Goal: Task Accomplishment & Management: Use online tool/utility

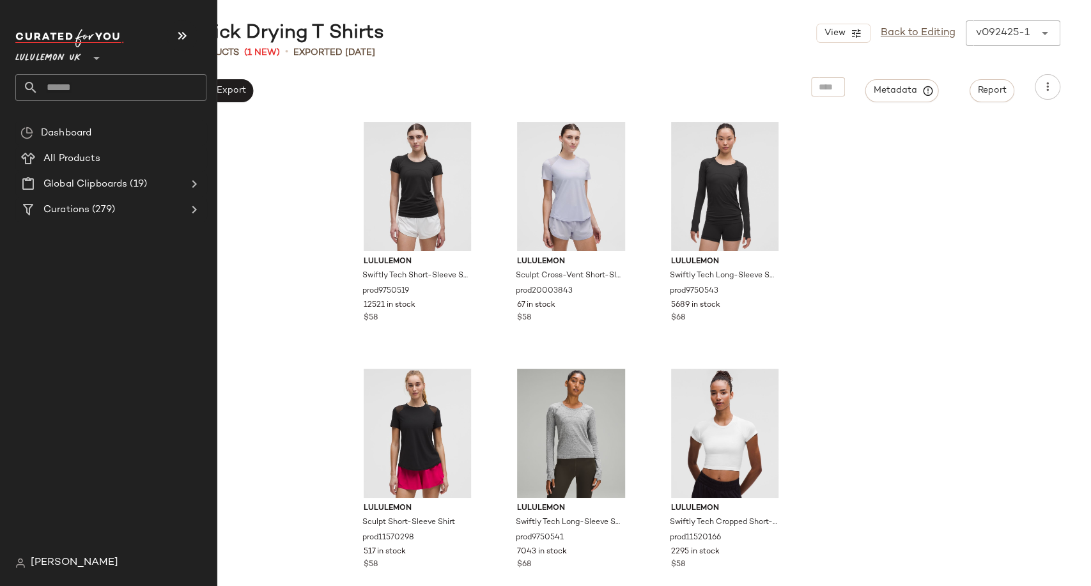
click at [65, 91] on input "text" at bounding box center [122, 87] width 168 height 27
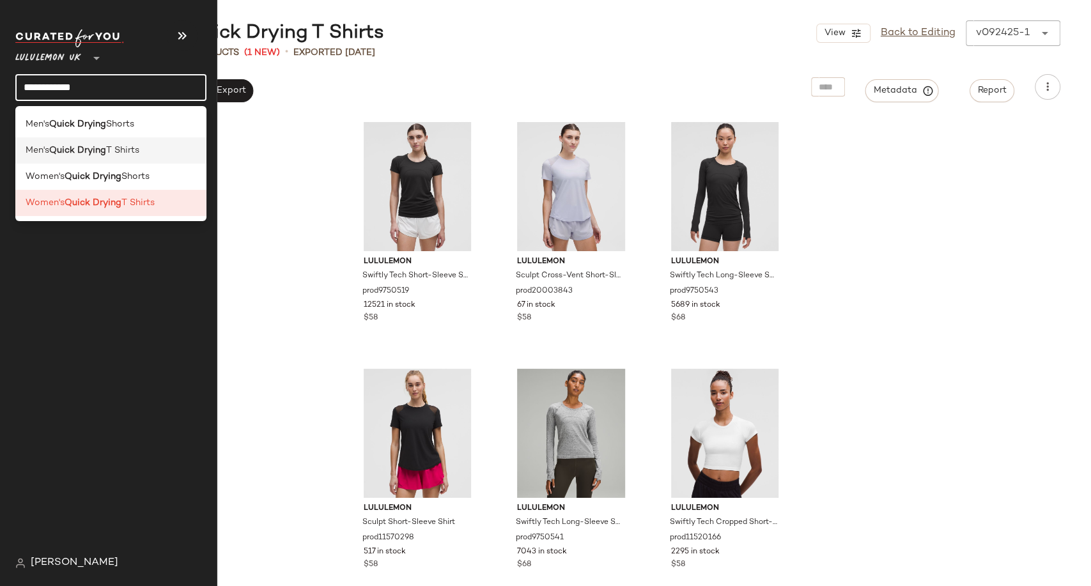
type input "**********"
click at [98, 144] on b "Quick Drying" at bounding box center [77, 150] width 57 height 13
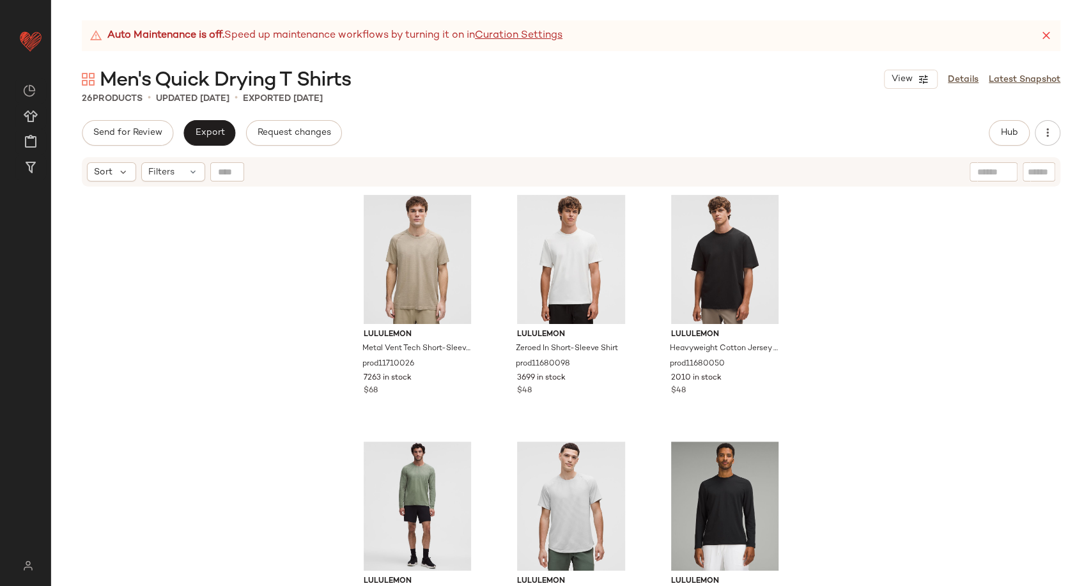
click at [396, 93] on div "26 Products • updated [DATE] • Exported [DATE]" at bounding box center [571, 98] width 1040 height 13
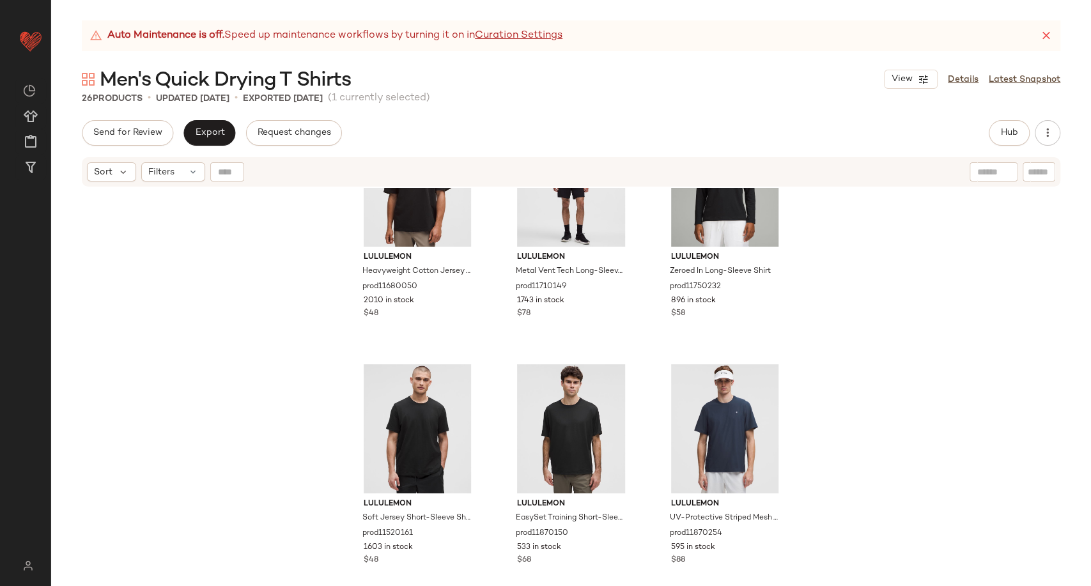
scroll to position [366, 0]
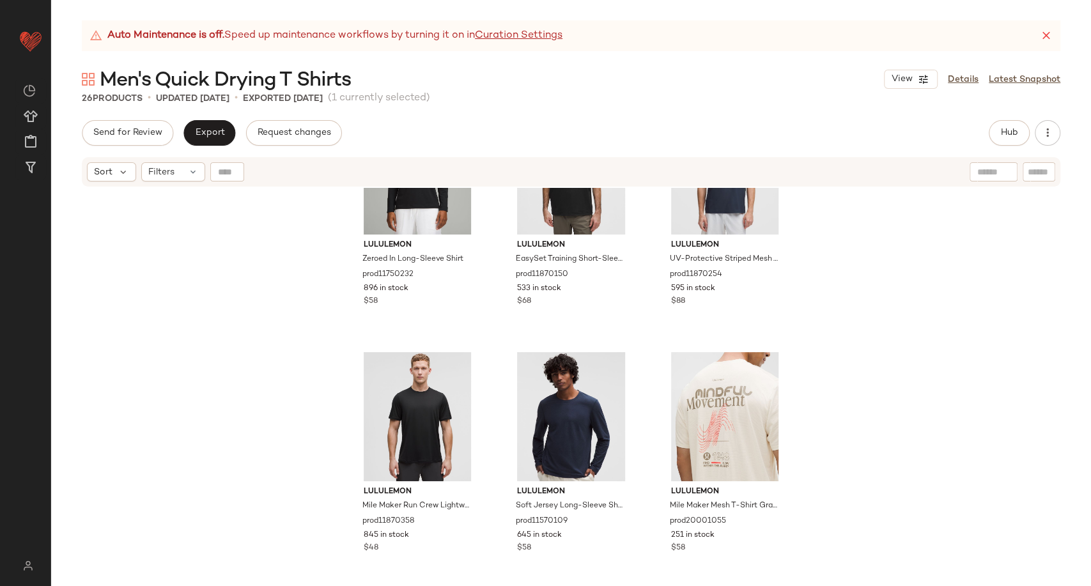
scroll to position [569, 0]
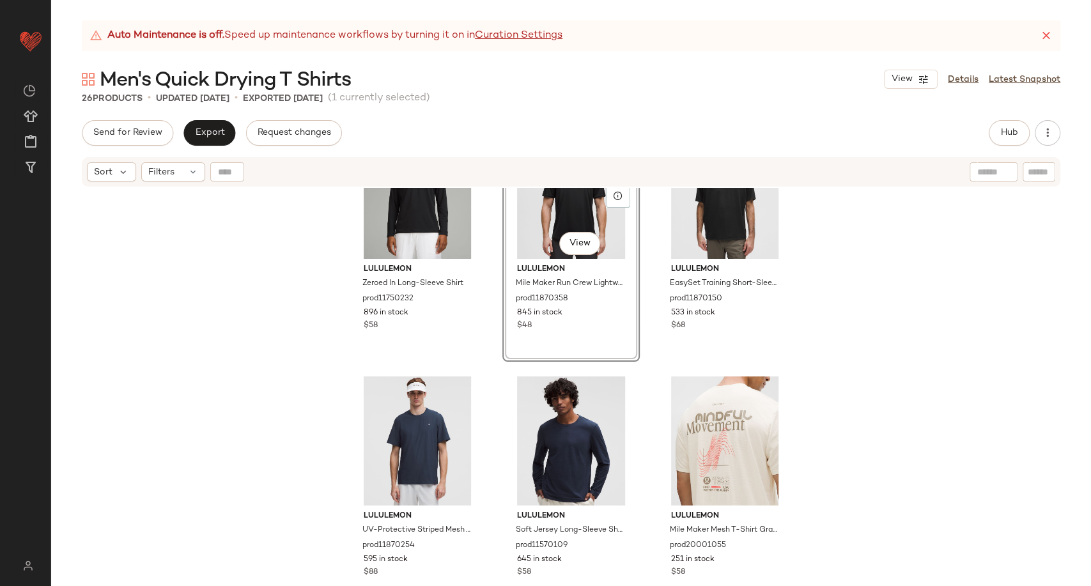
scroll to position [711, 0]
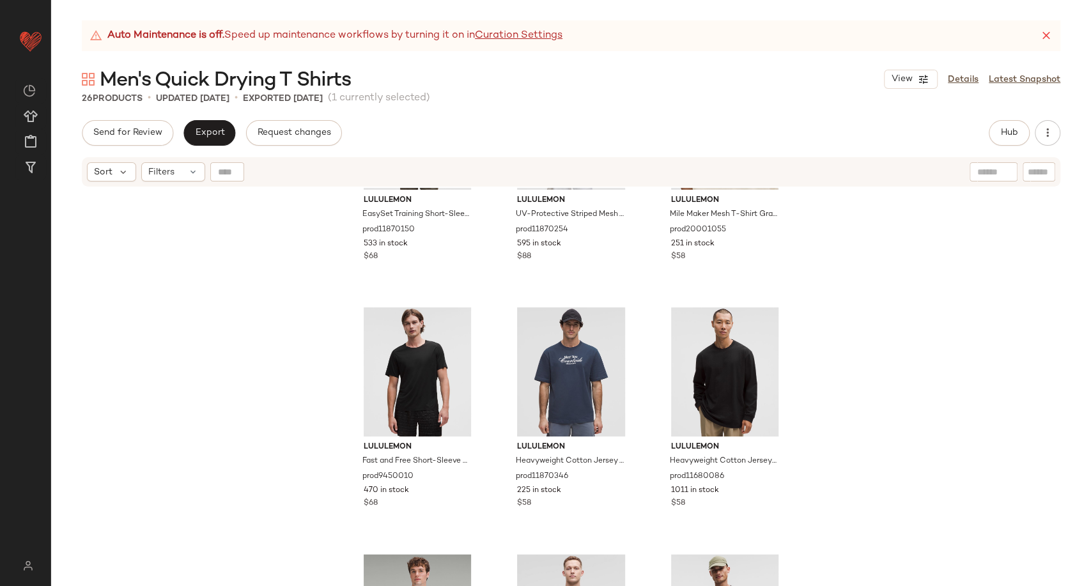
scroll to position [852, 0]
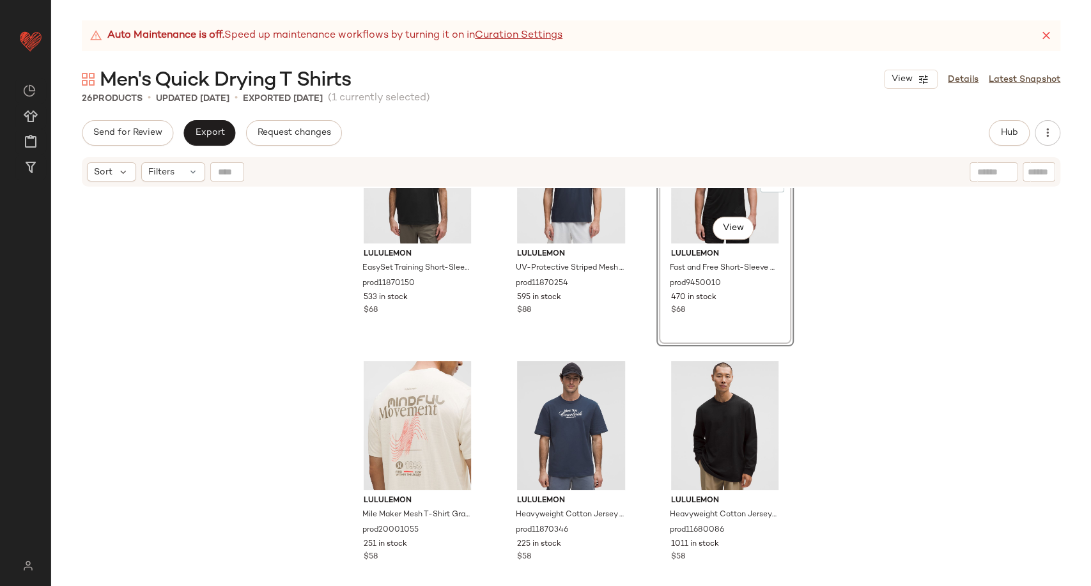
scroll to position [760, 0]
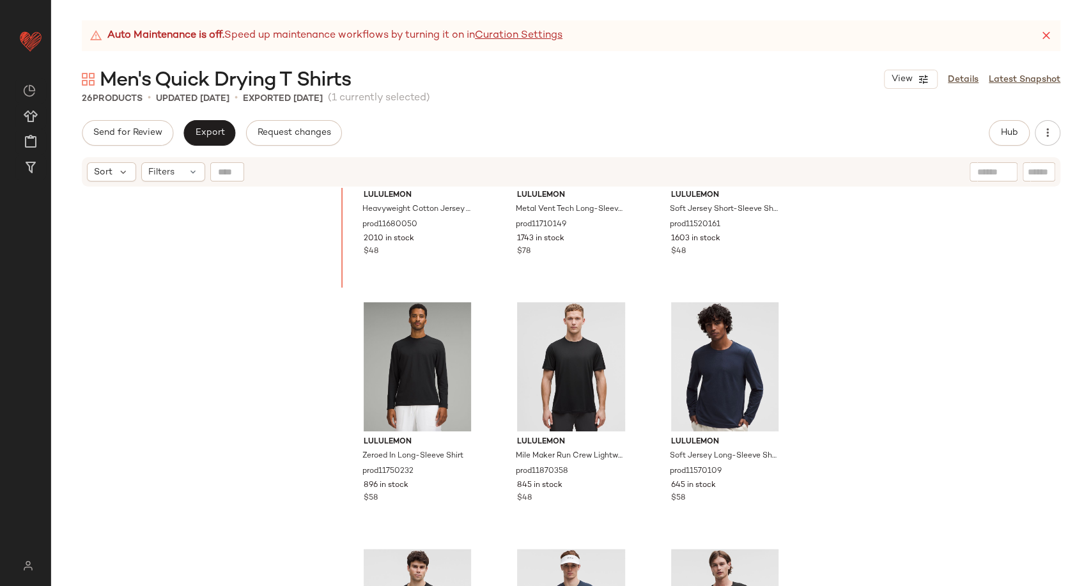
scroll to position [391, 0]
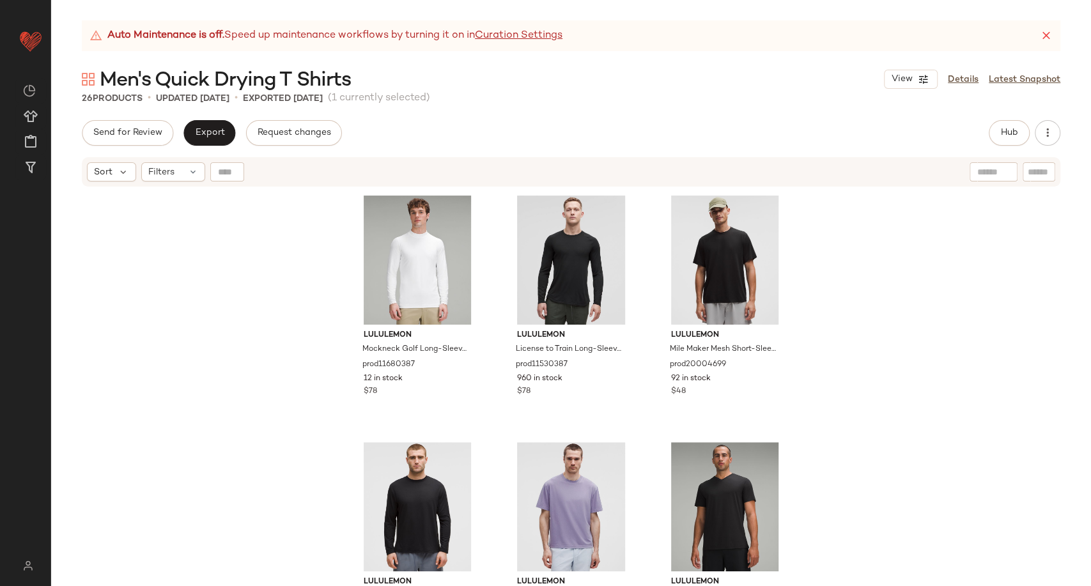
scroll to position [1031, 0]
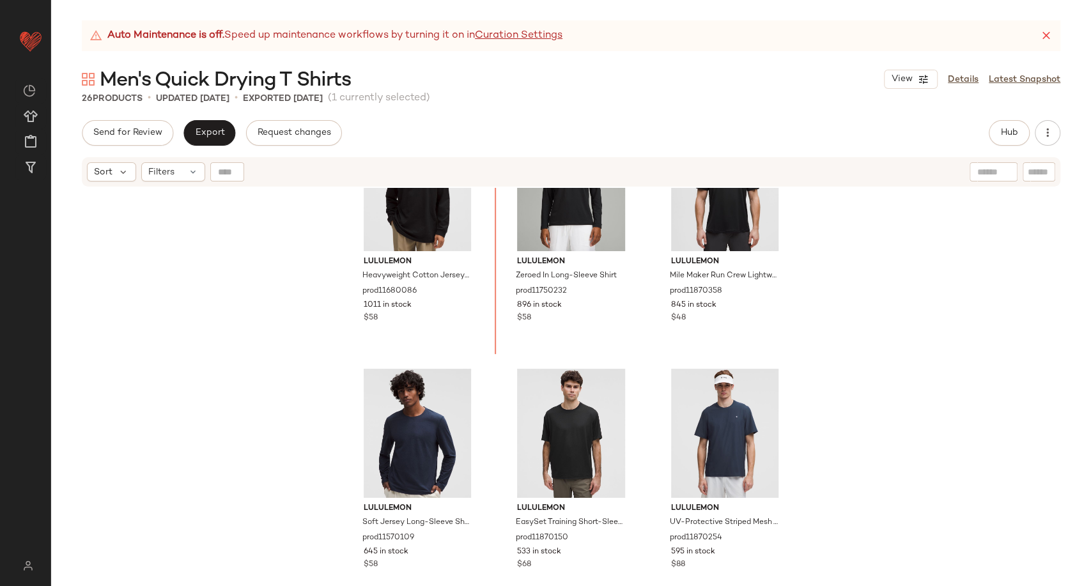
scroll to position [502, 0]
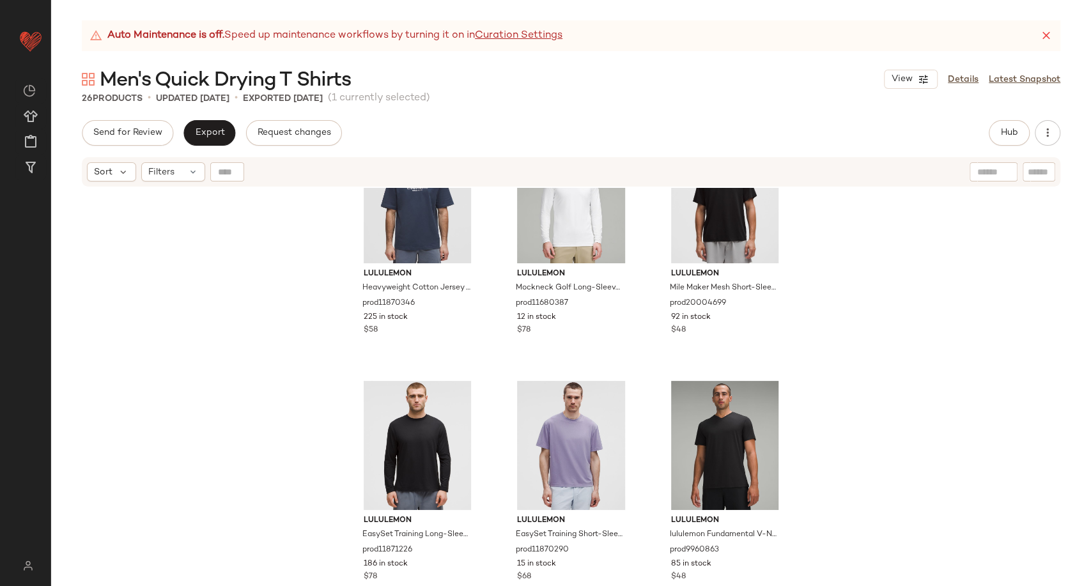
scroll to position [1284, 0]
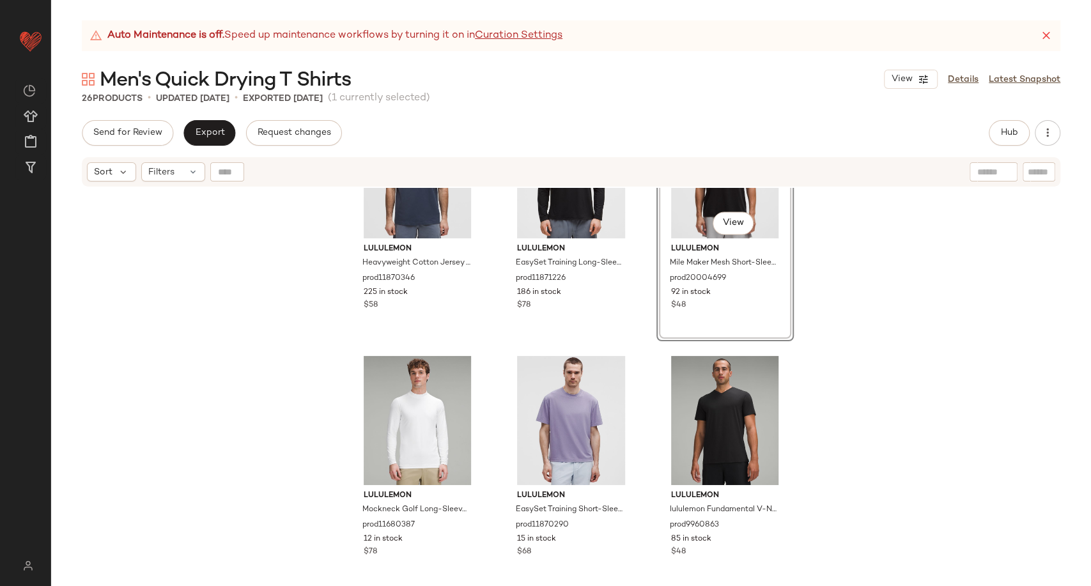
scroll to position [1426, 0]
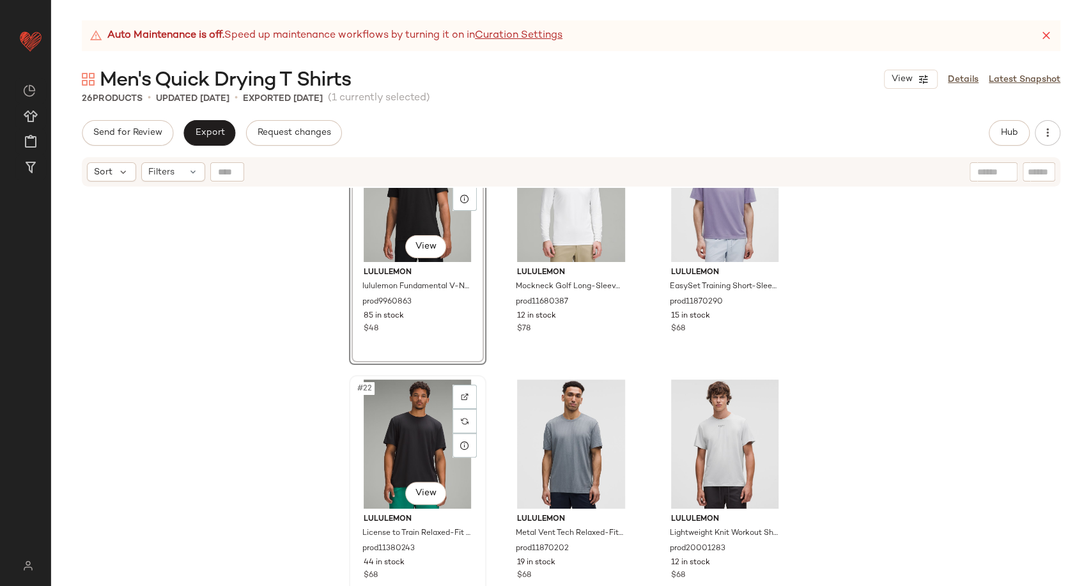
scroll to position [1568, 0]
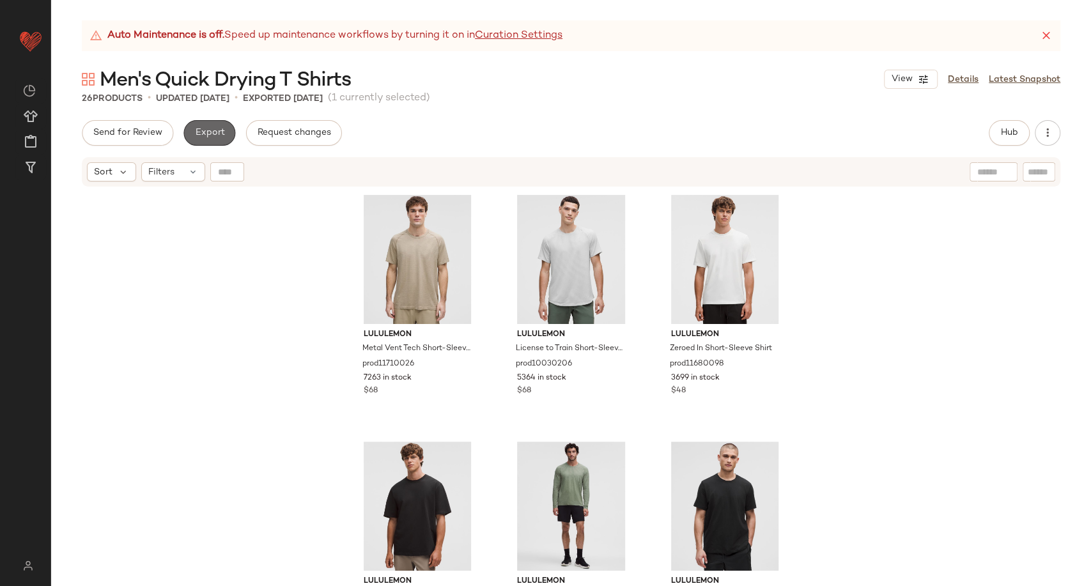
click at [215, 131] on span "Export" at bounding box center [209, 133] width 30 height 10
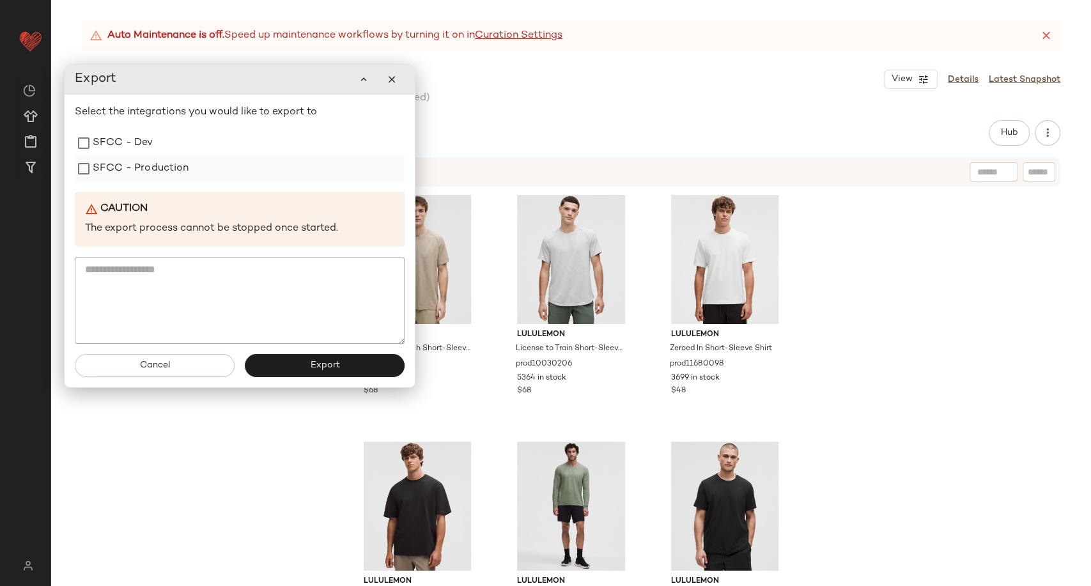
click at [166, 170] on label "SFCC - Production" at bounding box center [141, 169] width 97 height 26
click at [284, 371] on button "Export" at bounding box center [325, 365] width 160 height 23
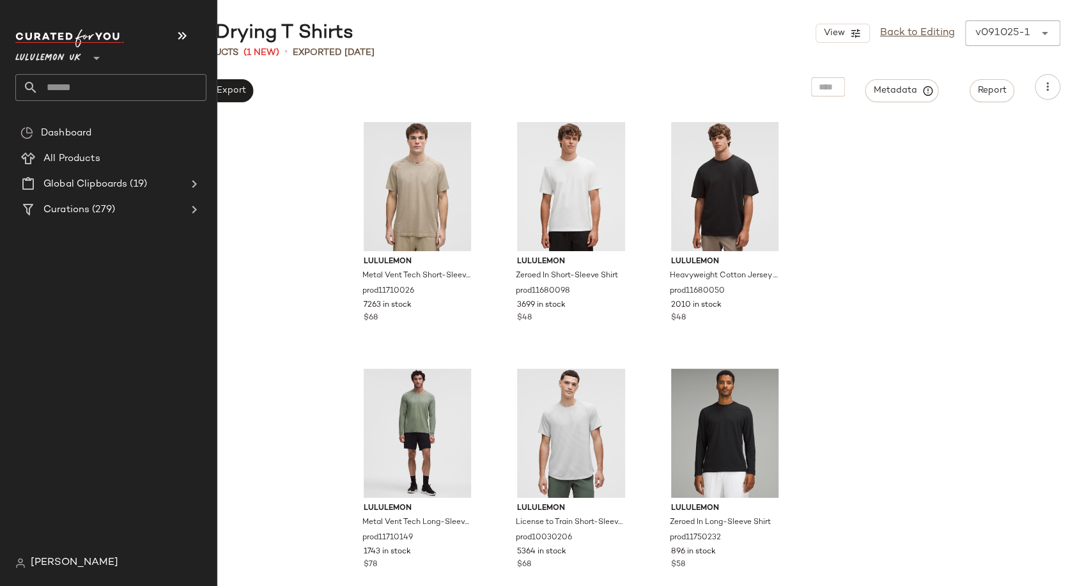
click at [56, 84] on input "text" at bounding box center [122, 87] width 168 height 27
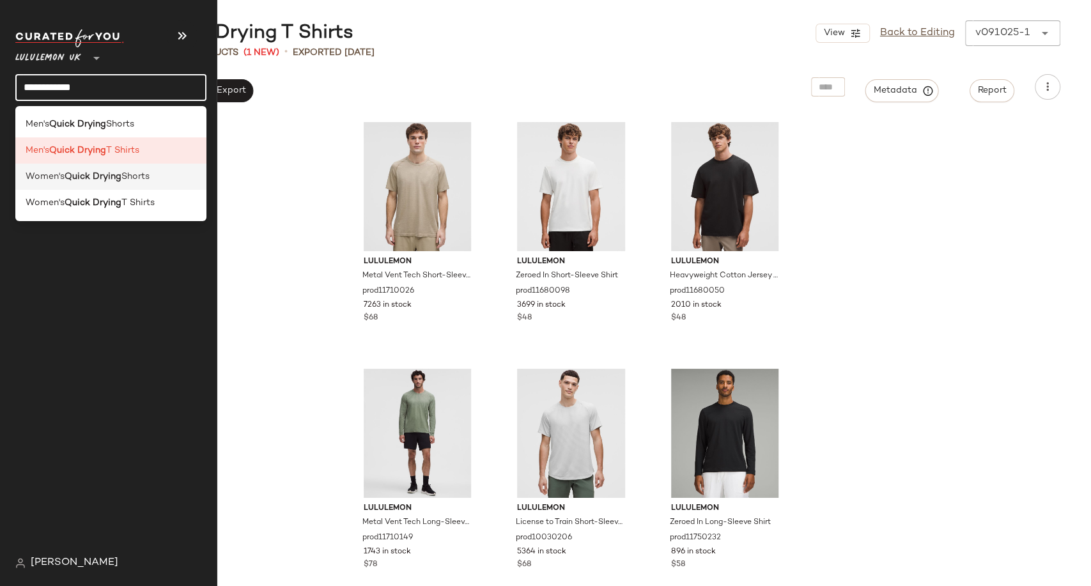
type input "**********"
click at [111, 175] on b "Quick Drying" at bounding box center [93, 176] width 57 height 13
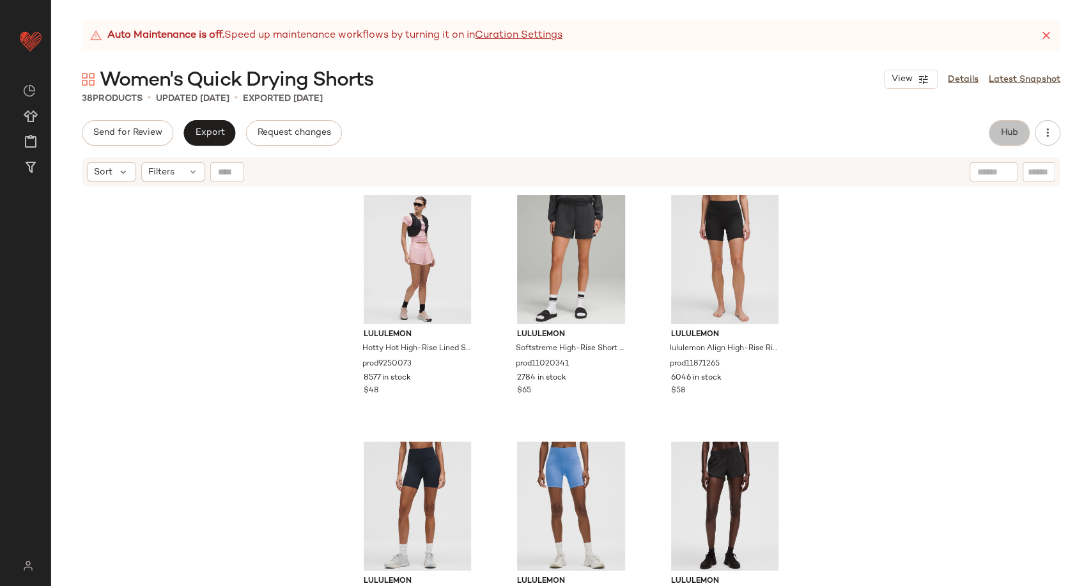
click at [997, 141] on button "Hub" at bounding box center [1009, 133] width 41 height 26
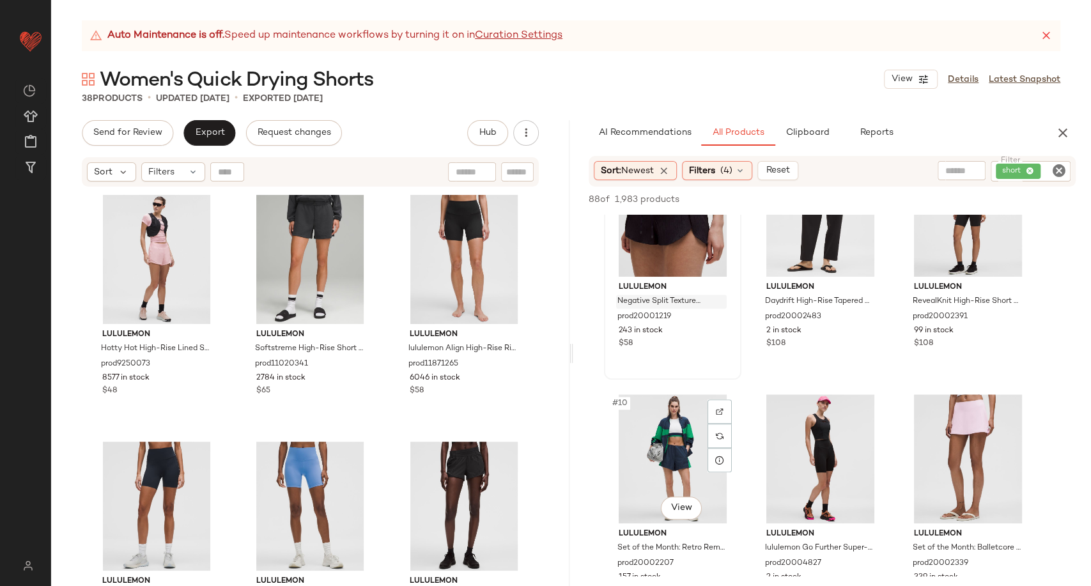
scroll to position [568, 0]
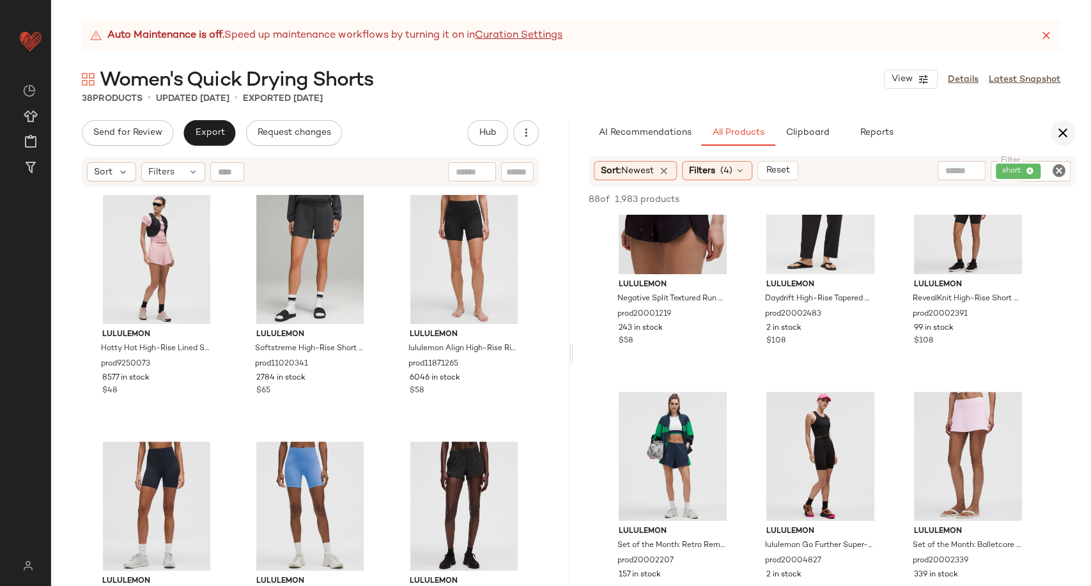
click at [1058, 133] on icon "button" at bounding box center [1063, 132] width 15 height 15
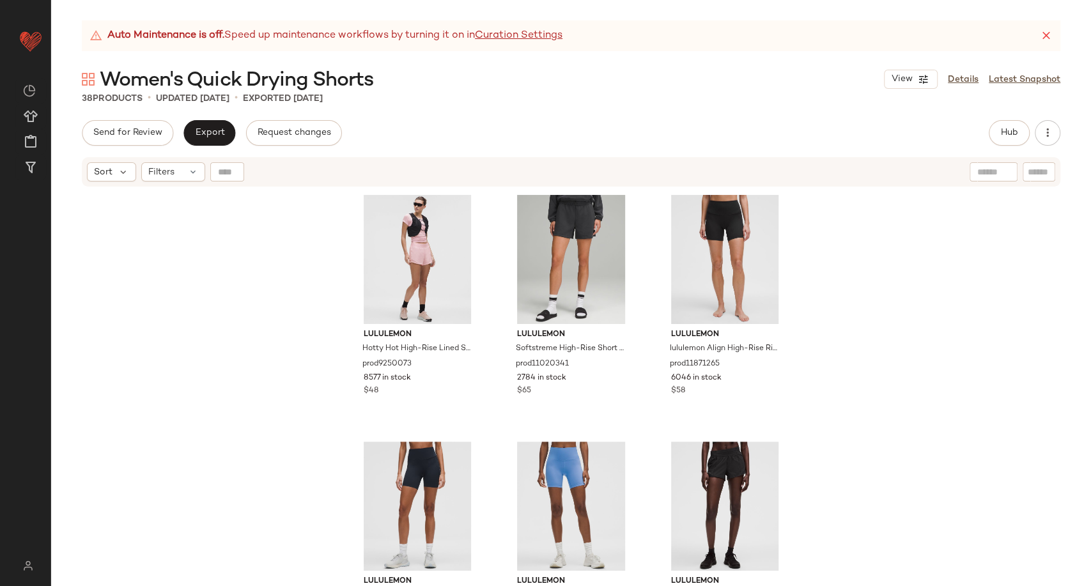
click at [262, 371] on div "lululemon Hotty Hot High-Rise Lined Short 4" prod9250073 8577 in stock $48 lulu…" at bounding box center [571, 403] width 1040 height 430
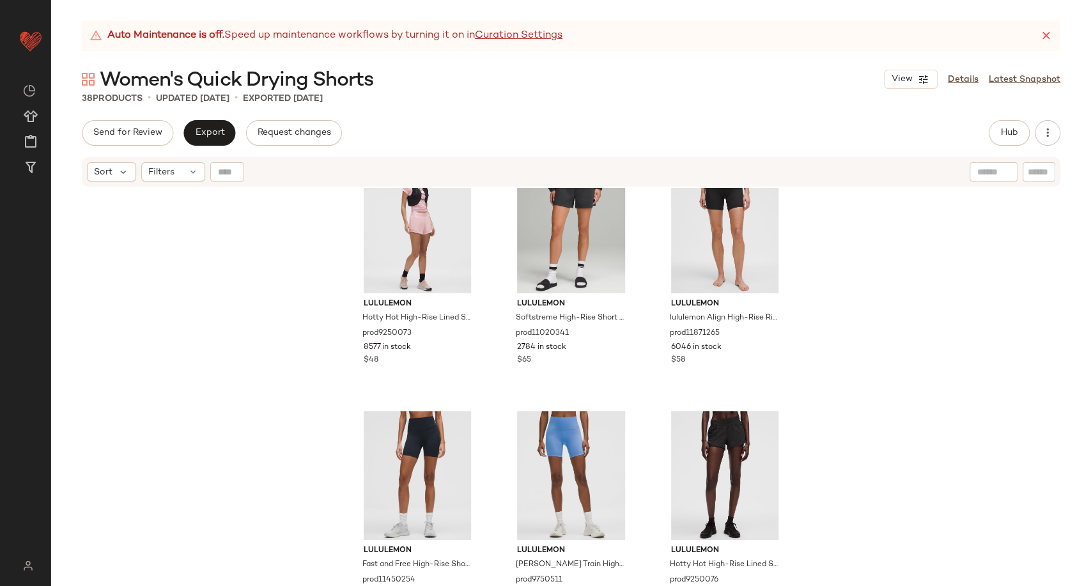
scroll to position [0, 0]
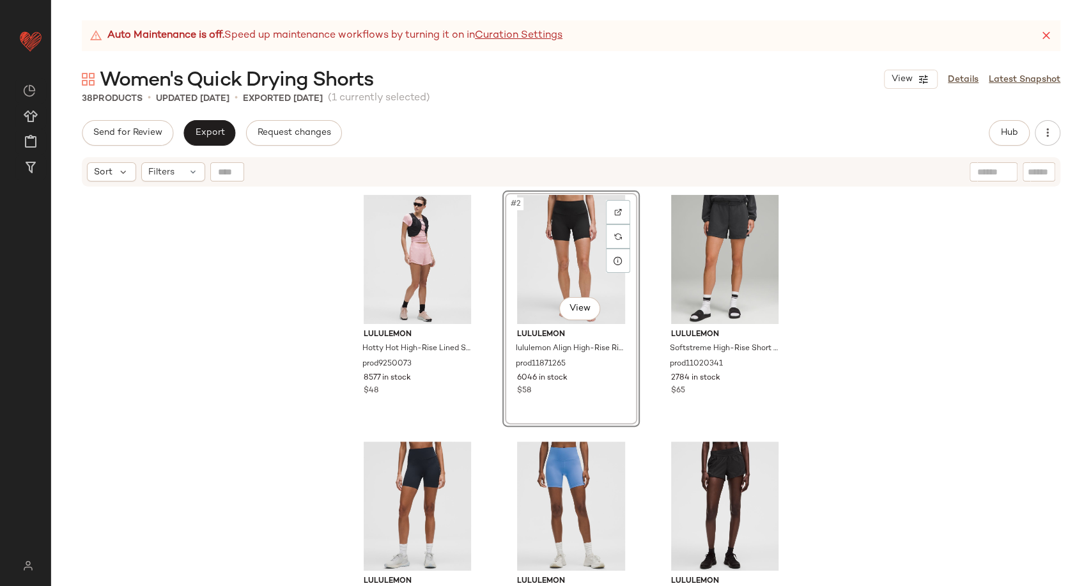
scroll to position [142, 0]
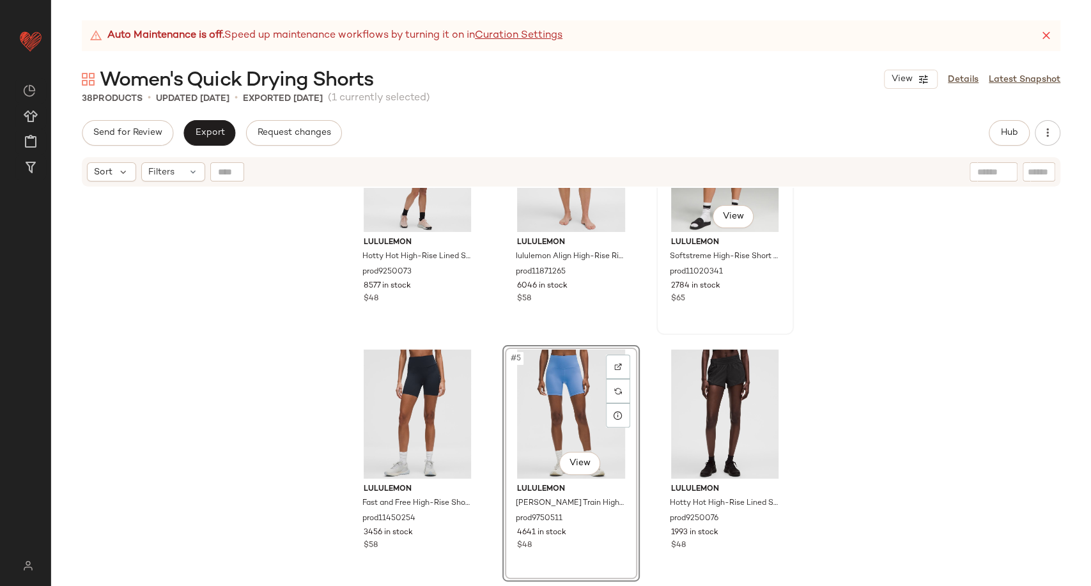
scroll to position [75, 0]
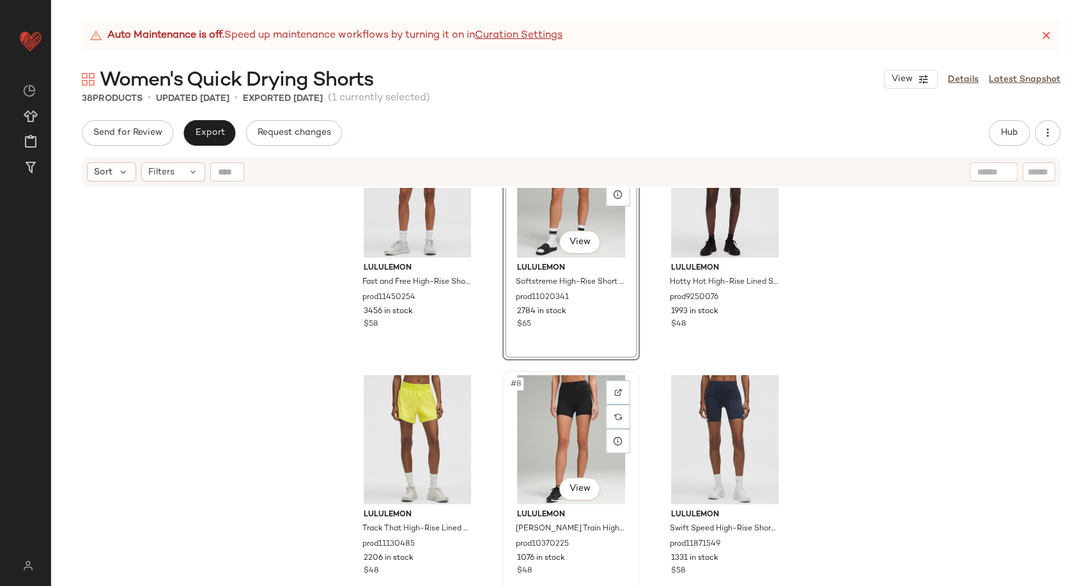
scroll to position [299, 0]
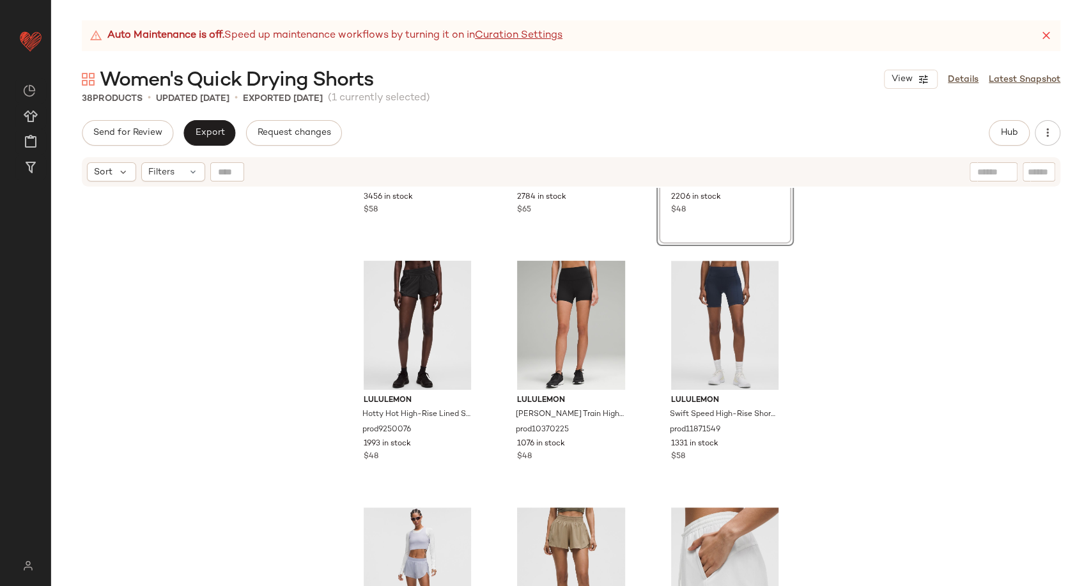
scroll to position [441, 0]
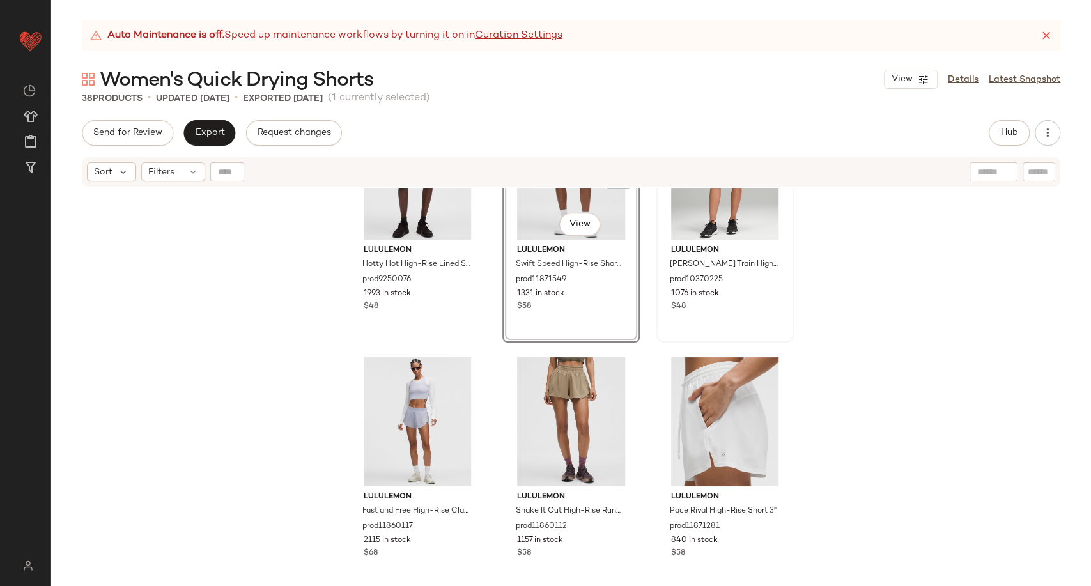
scroll to position [654, 0]
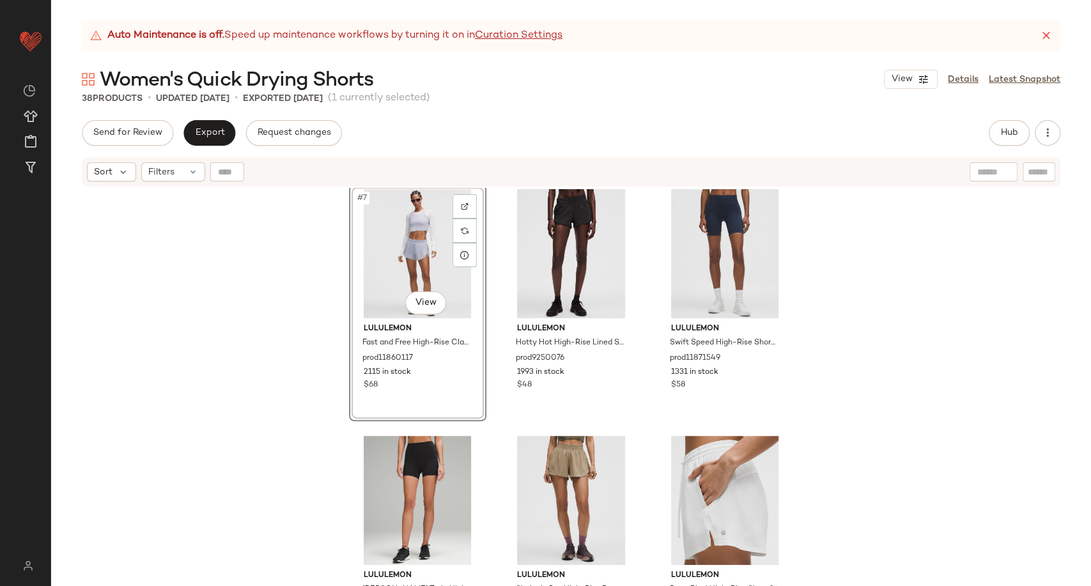
scroll to position [581, 0]
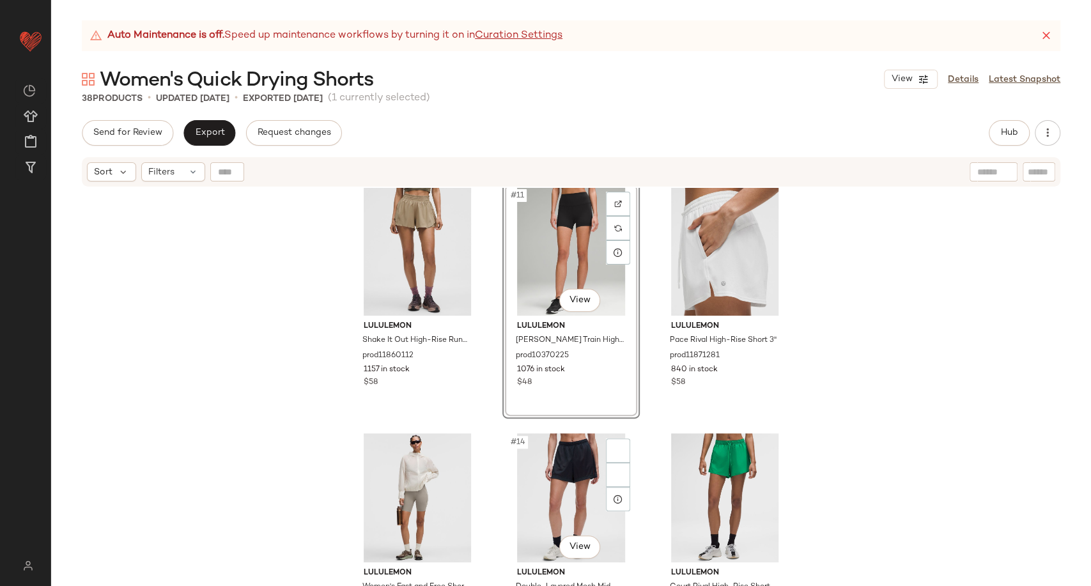
scroll to position [793, 0]
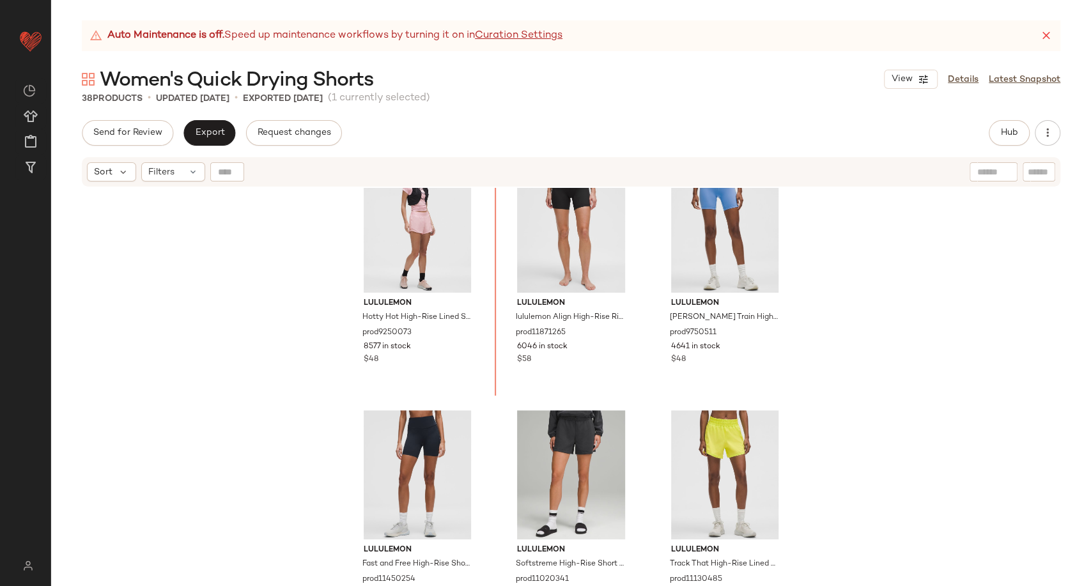
scroll to position [29, 0]
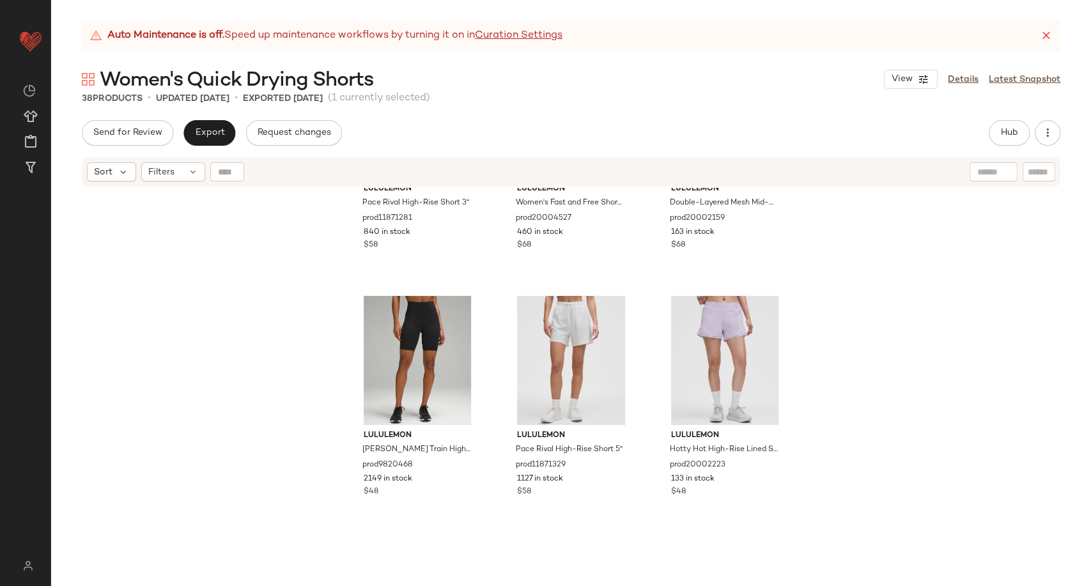
scroll to position [1146, 0]
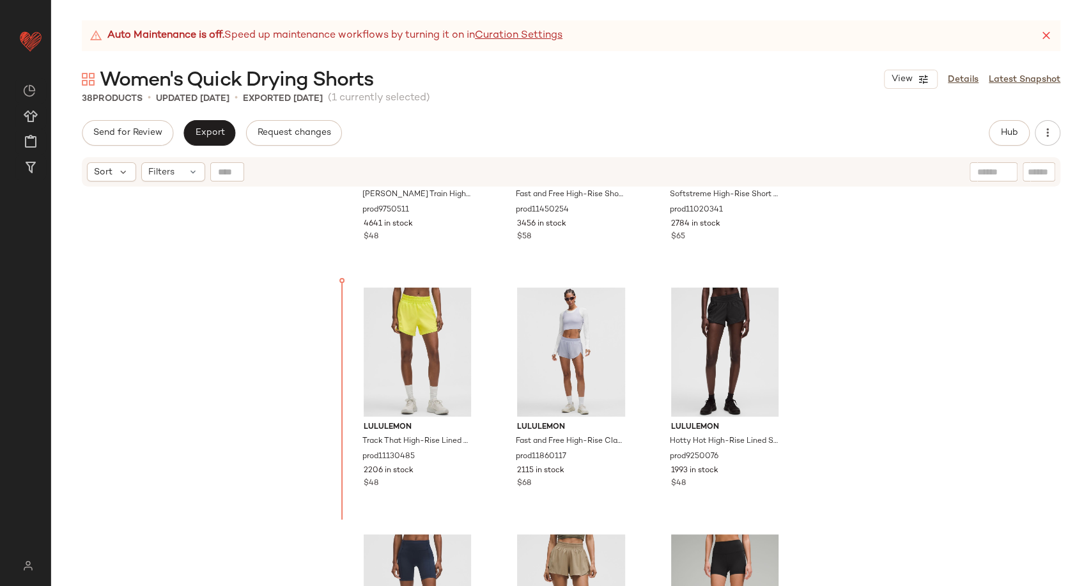
scroll to position [381, 0]
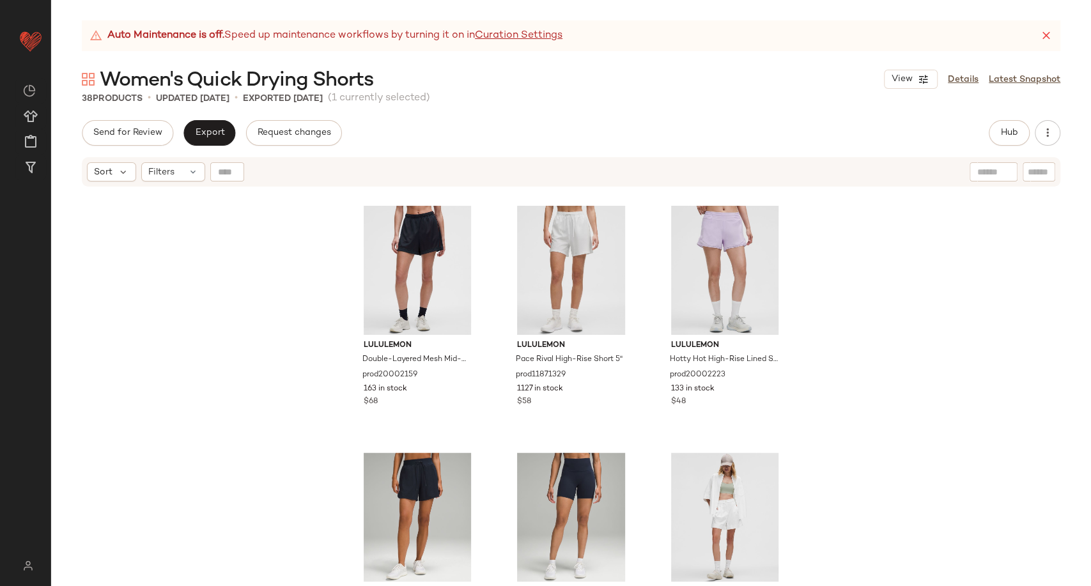
scroll to position [1091, 0]
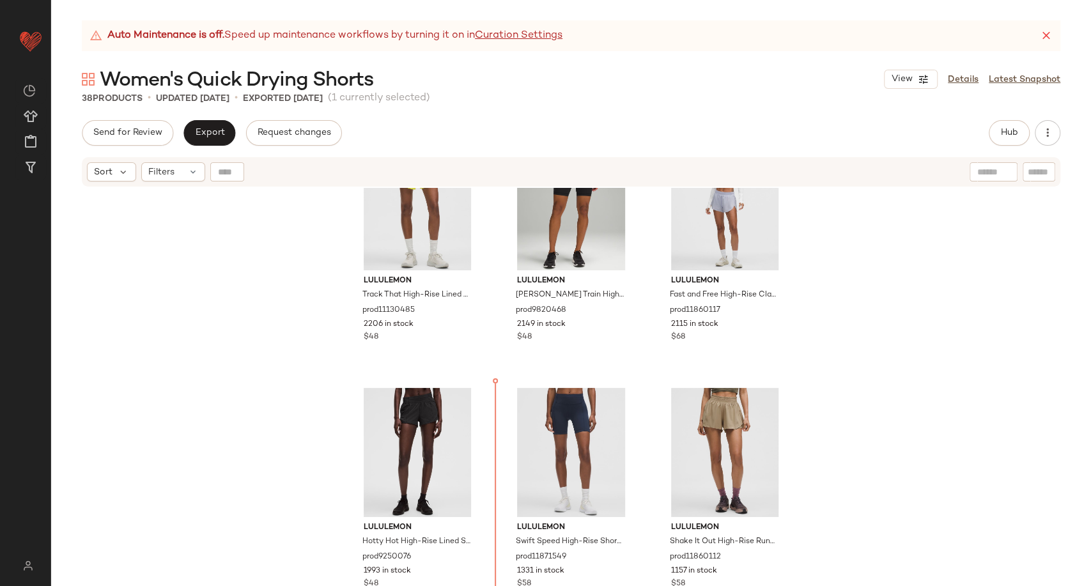
scroll to position [566, 0]
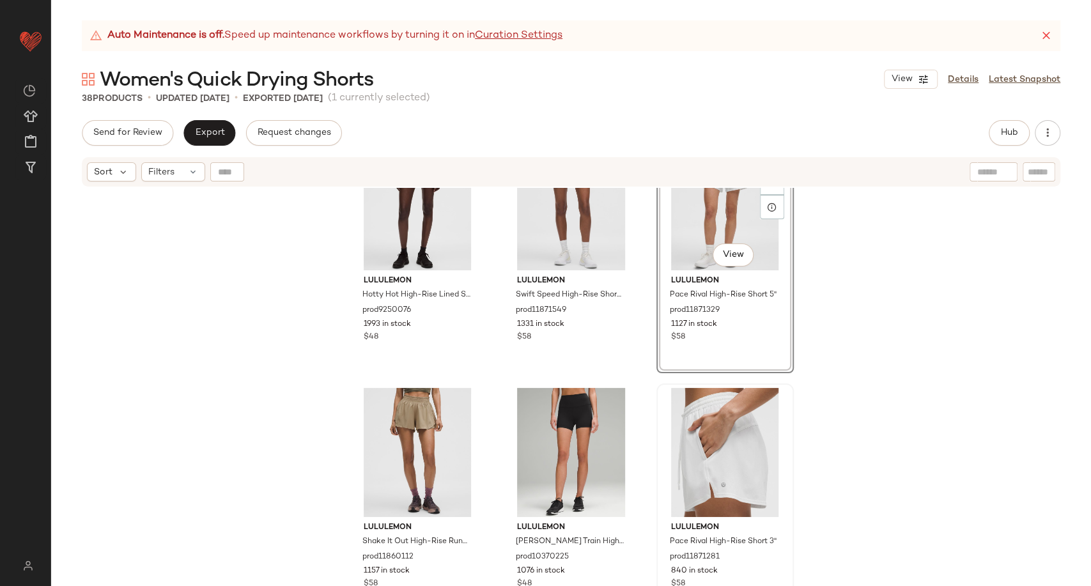
scroll to position [779, 0]
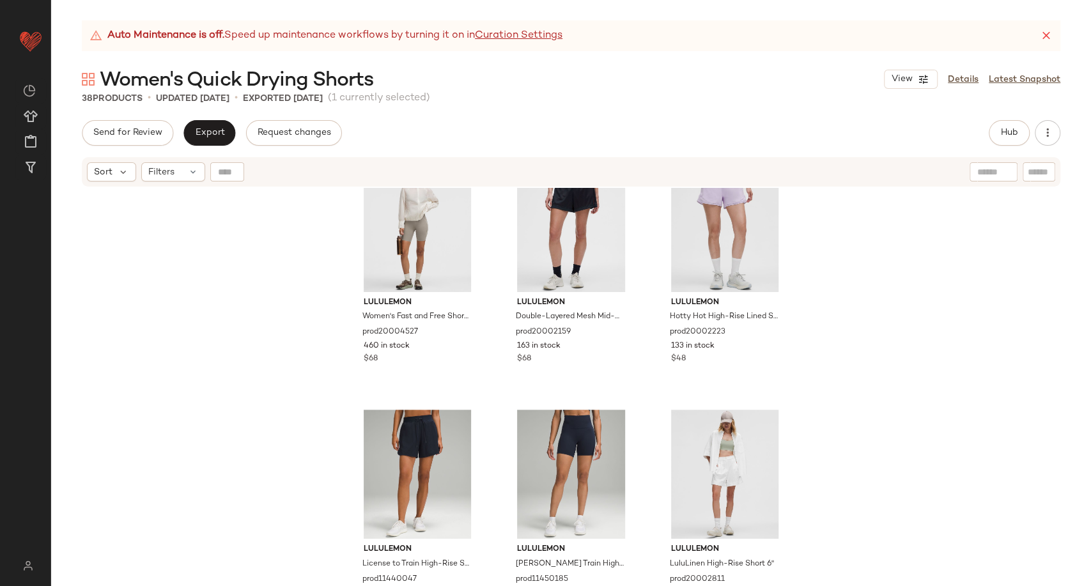
scroll to position [1347, 0]
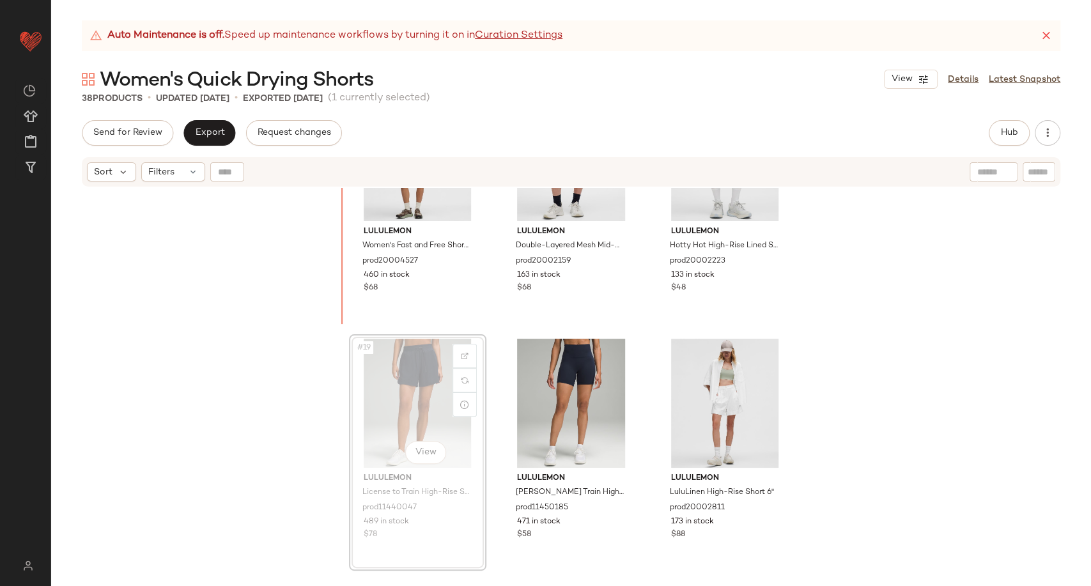
scroll to position [1327, 0]
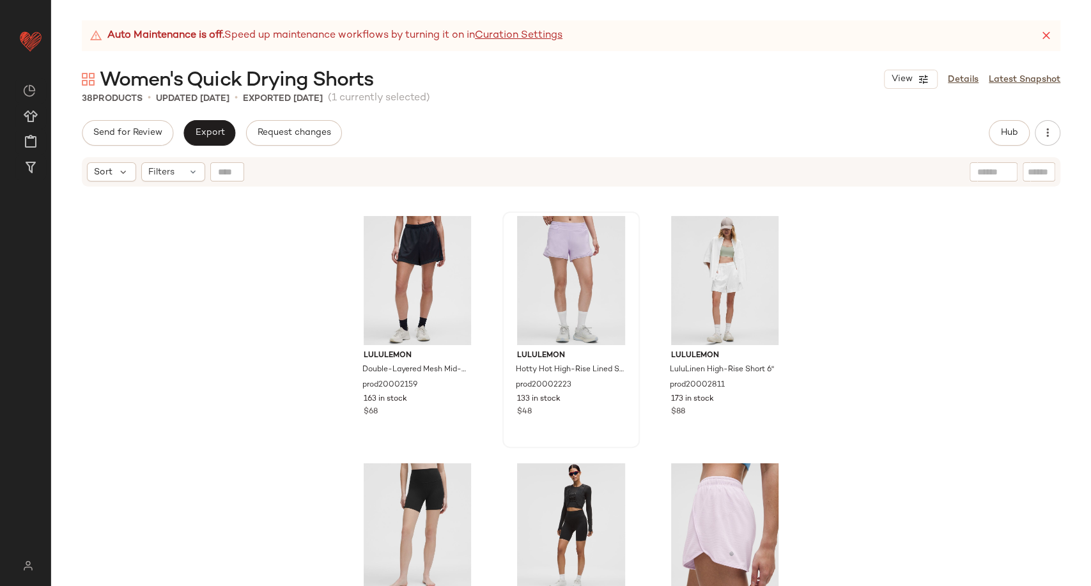
scroll to position [1469, 0]
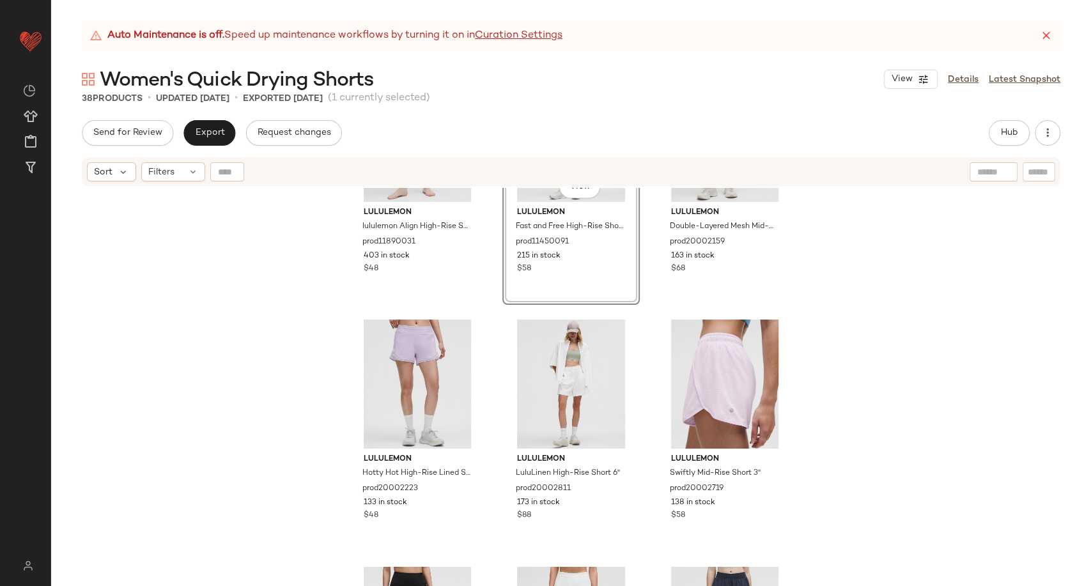
scroll to position [1611, 0]
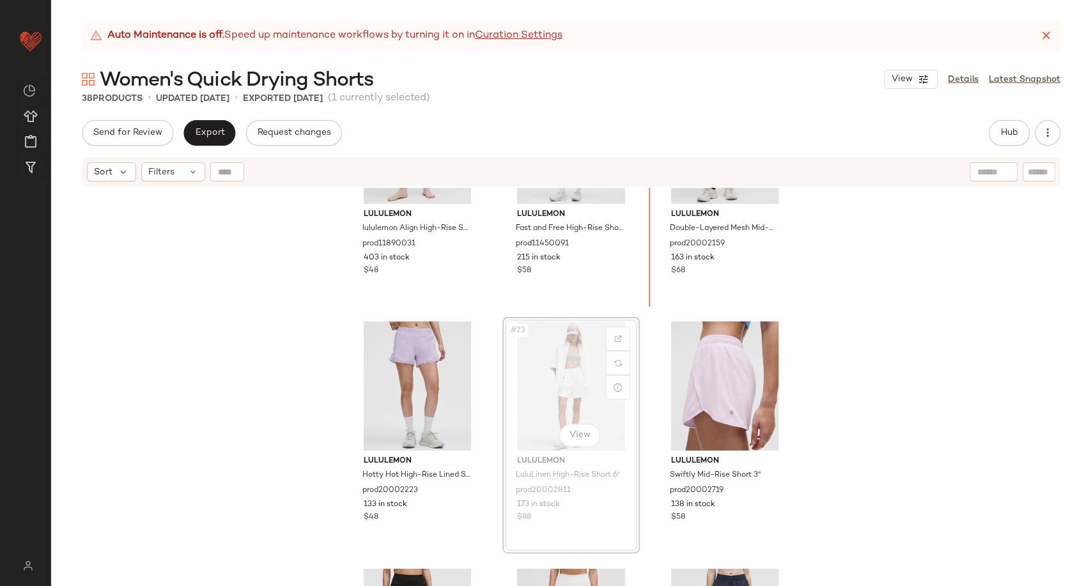
scroll to position [1578, 0]
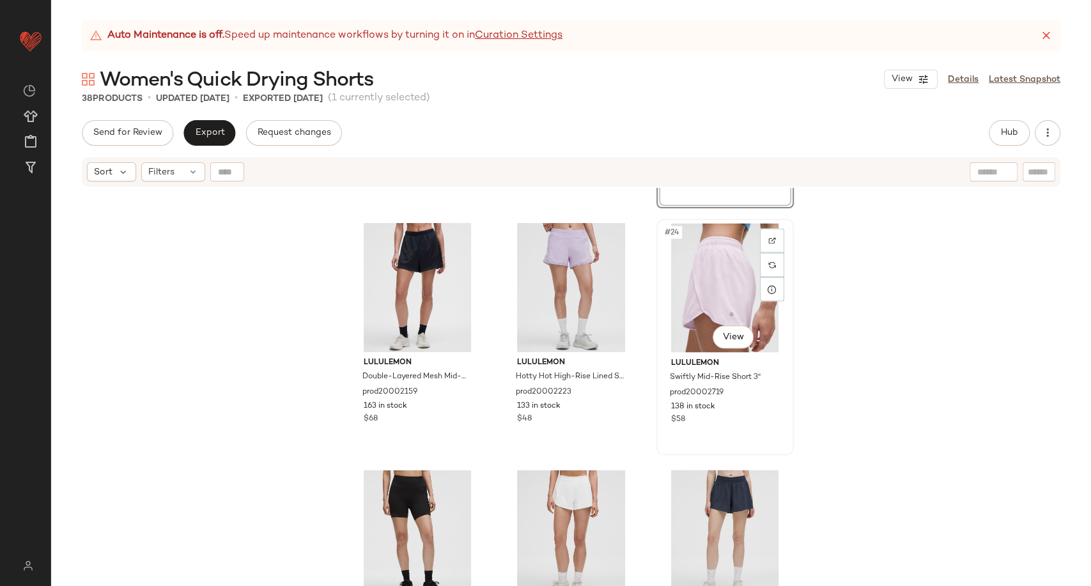
scroll to position [1791, 0]
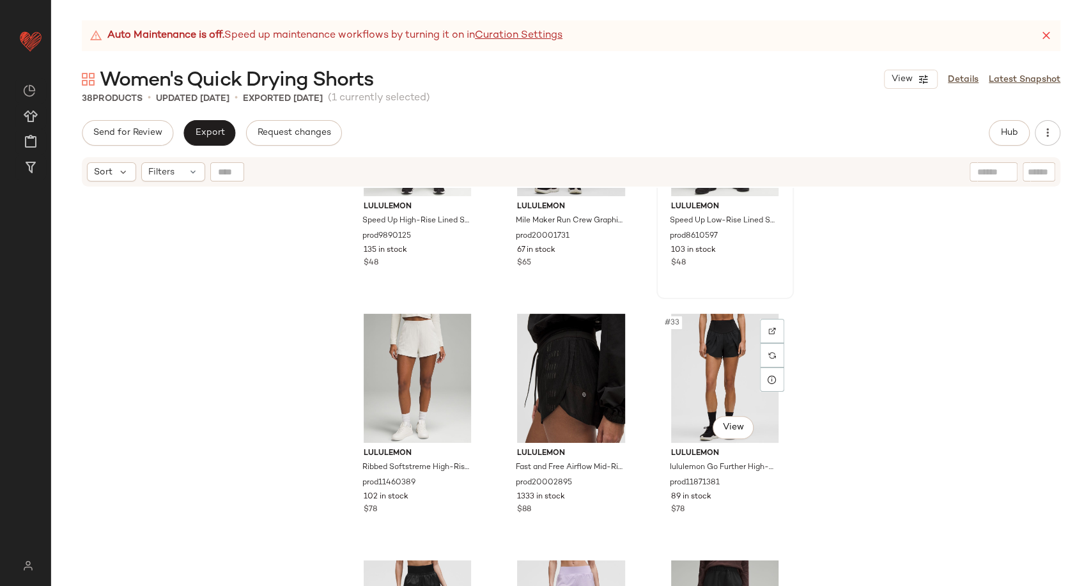
scroll to position [2430, 0]
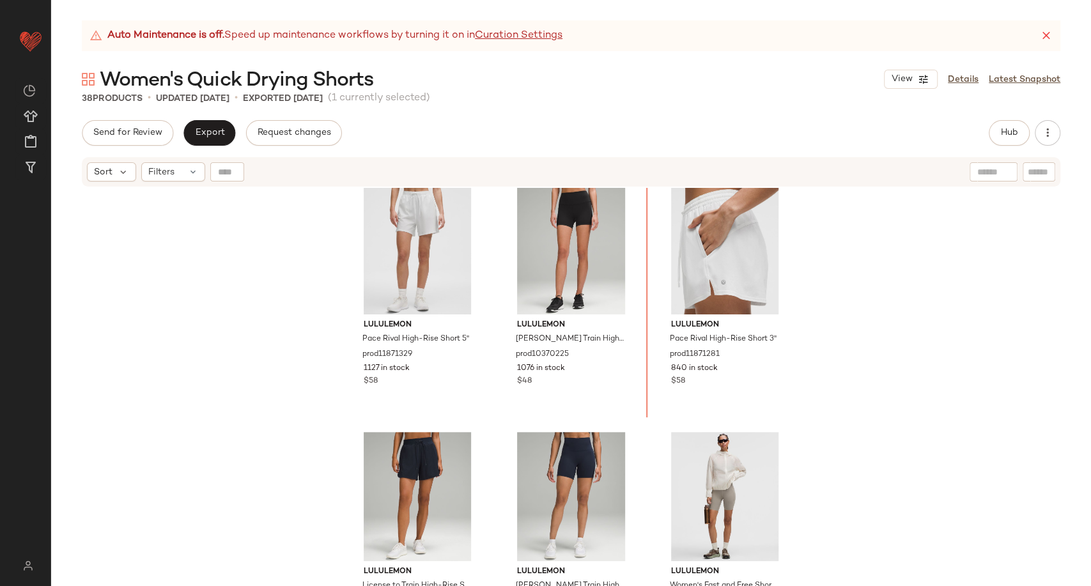
scroll to position [961, 0]
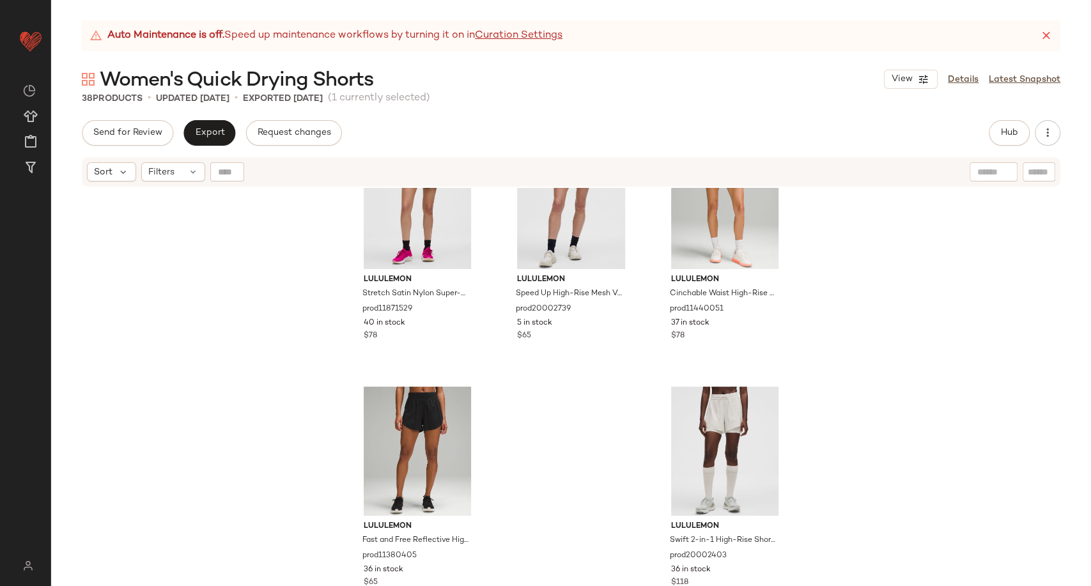
scroll to position [2639, 0]
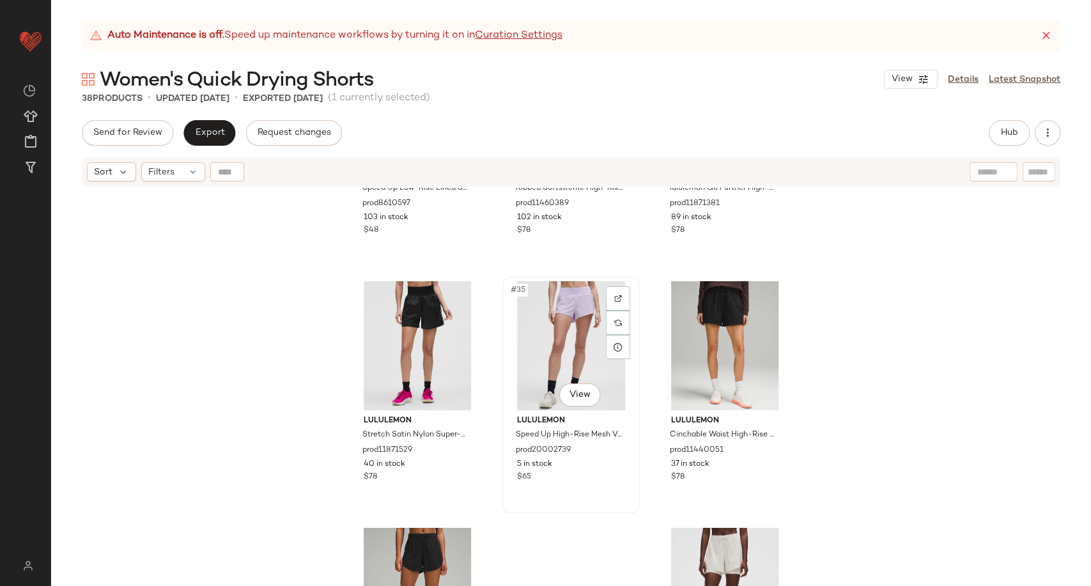
click at [543, 346] on div "#35 View" at bounding box center [571, 345] width 129 height 129
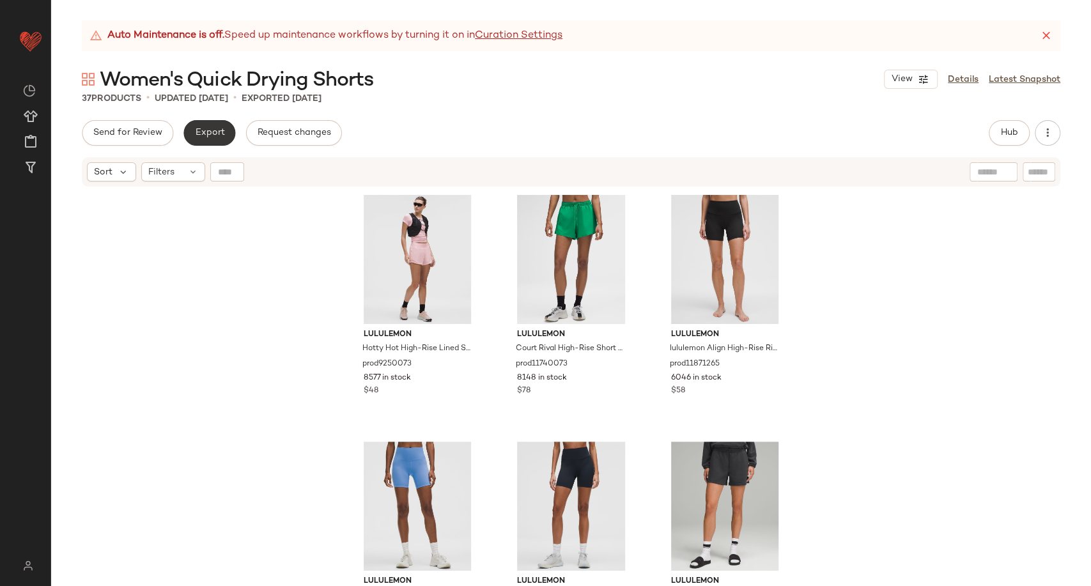
click at [220, 131] on span "Export" at bounding box center [209, 133] width 30 height 10
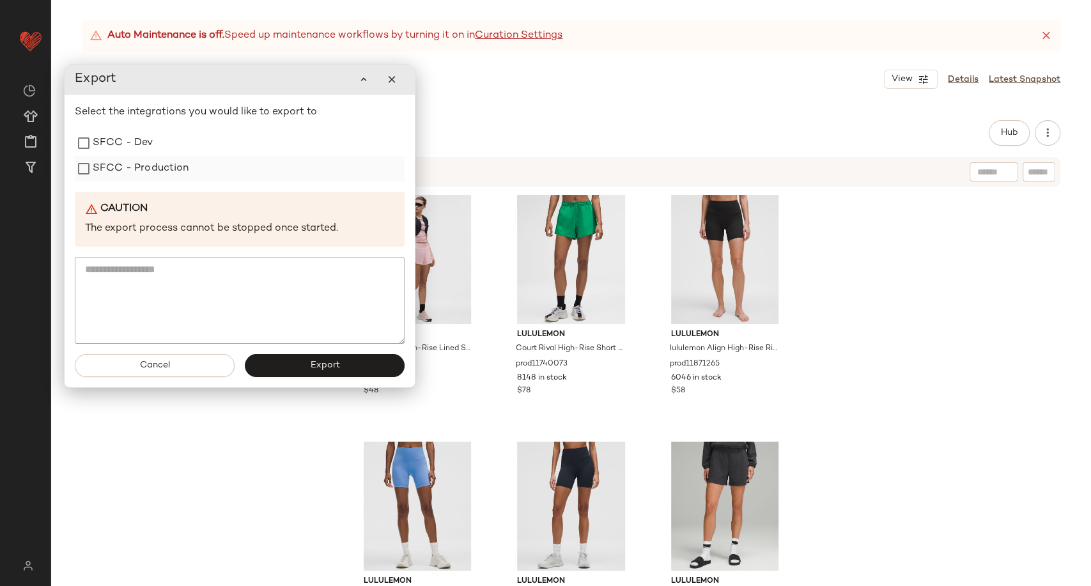
click at [108, 170] on label "SFCC - Production" at bounding box center [141, 169] width 97 height 26
click at [299, 367] on button "Export" at bounding box center [325, 365] width 160 height 23
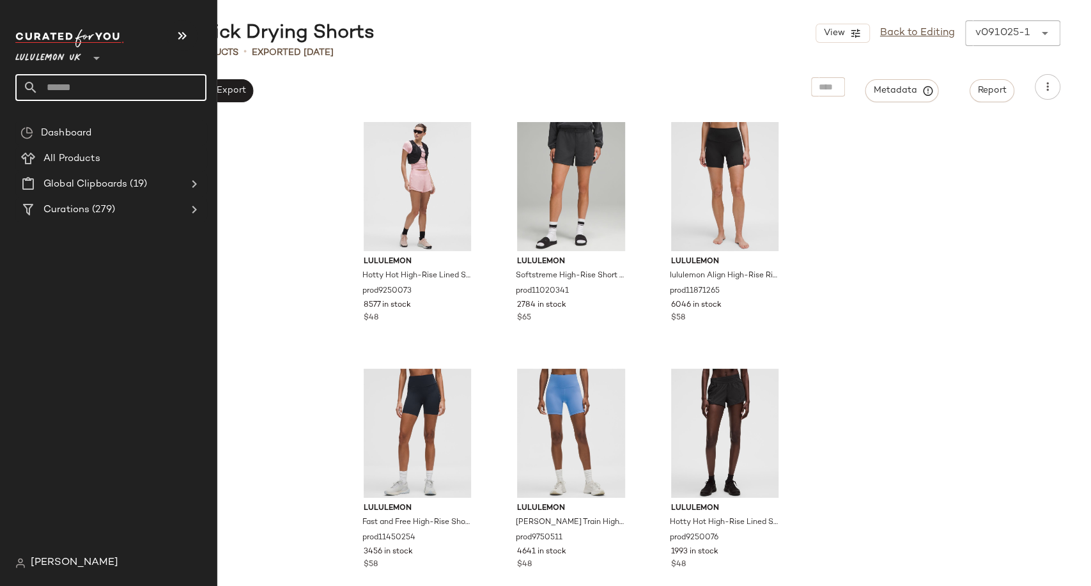
click at [63, 93] on input "text" at bounding box center [122, 87] width 168 height 27
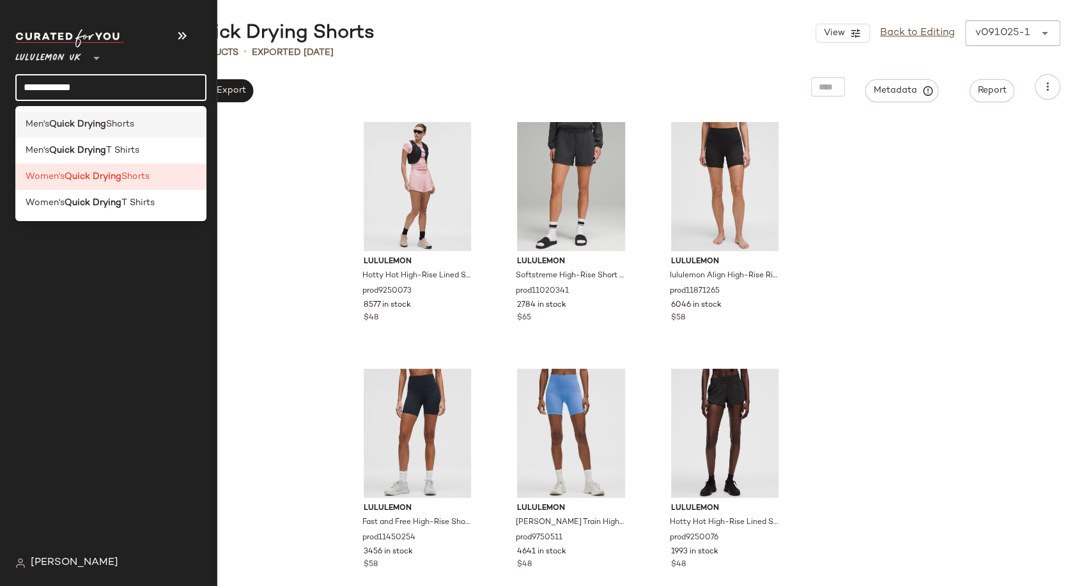
type input "**********"
click at [89, 127] on b "Quick Drying" at bounding box center [77, 124] width 57 height 13
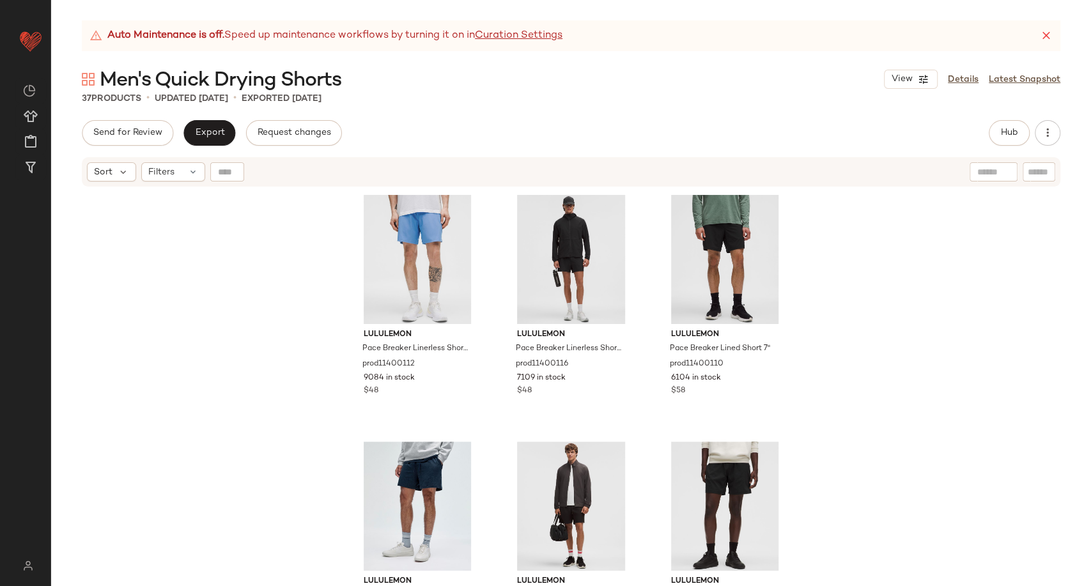
click at [698, 144] on div "Send for Review Export Request changes Hub Send for Review External Review Inte…" at bounding box center [571, 133] width 979 height 26
click at [1011, 142] on button "Hub" at bounding box center [1009, 133] width 41 height 26
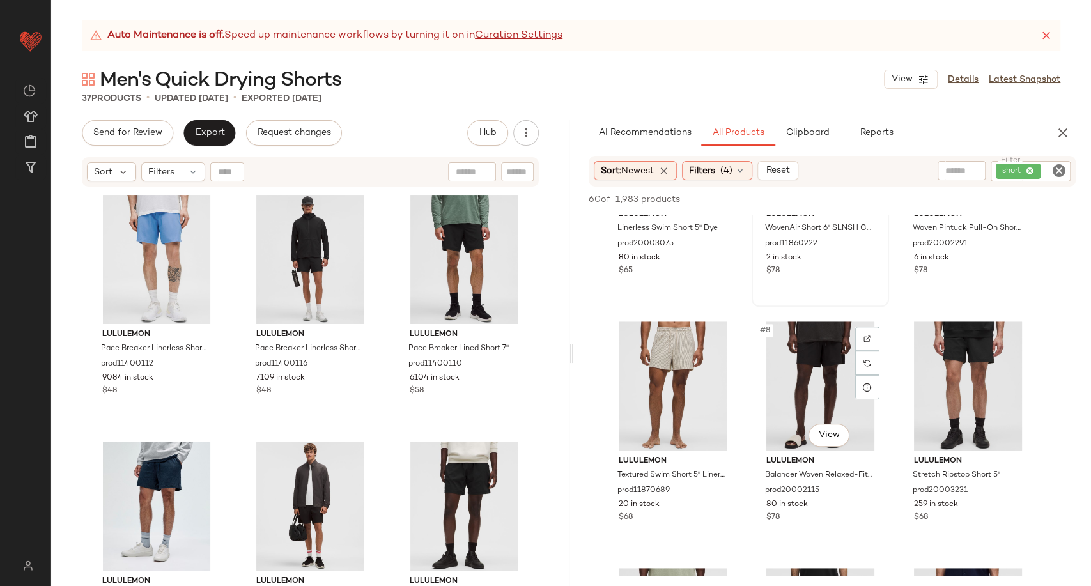
scroll to position [426, 0]
